Goal: Transaction & Acquisition: Subscribe to service/newsletter

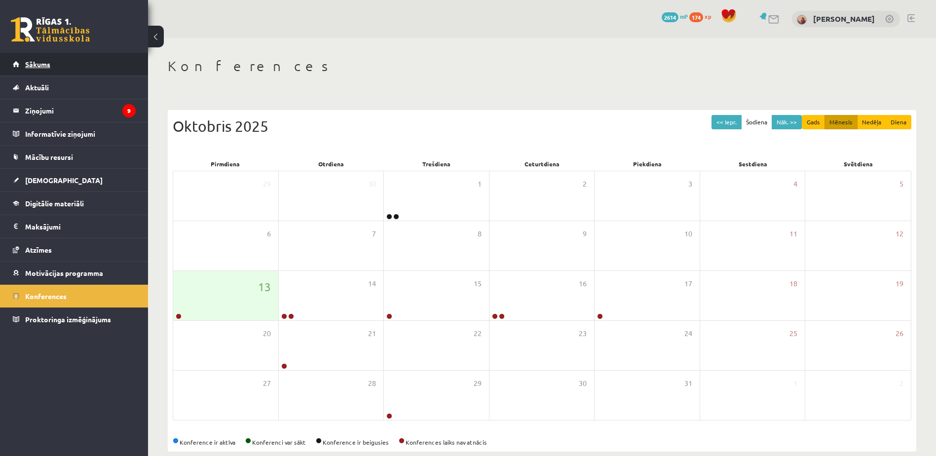
click at [44, 66] on span "Sākums" at bounding box center [37, 64] width 25 height 9
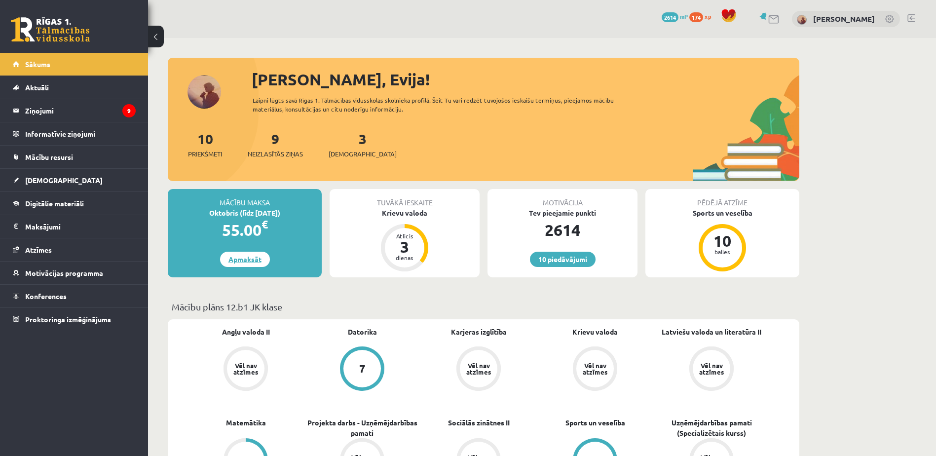
click at [260, 256] on link "Apmaksāt" at bounding box center [245, 259] width 50 height 15
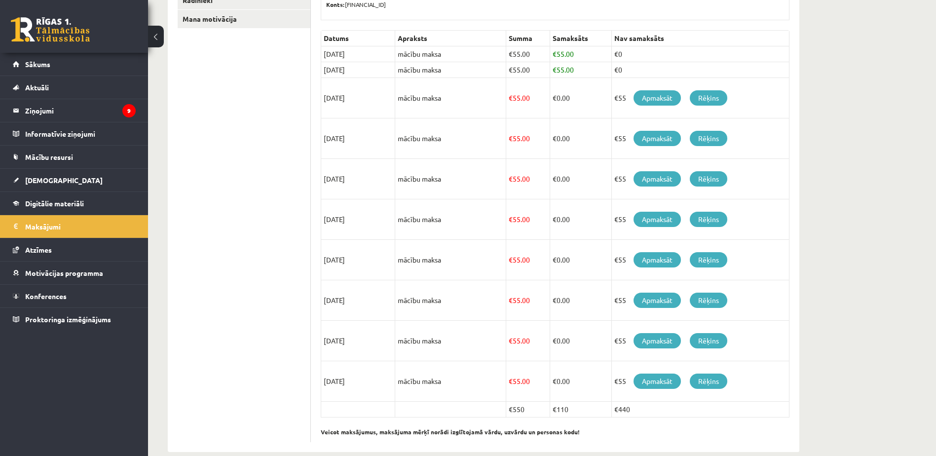
scroll to position [219, 0]
